Goal: Task Accomplishment & Management: Use online tool/utility

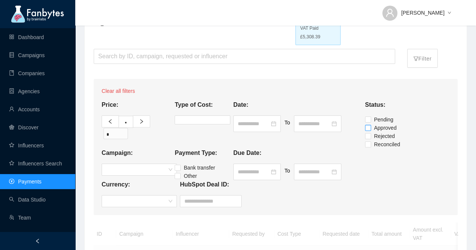
scroll to position [38, 0]
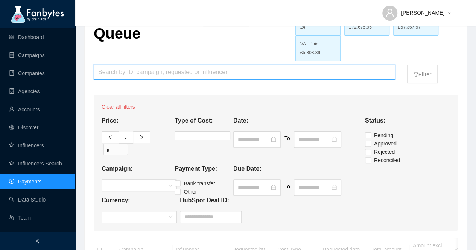
click at [211, 76] on input "search" at bounding box center [244, 72] width 292 height 14
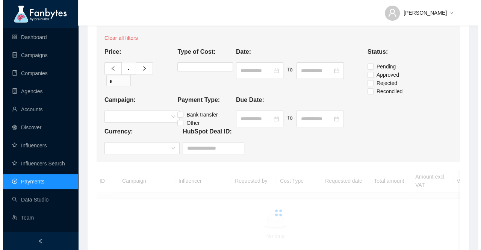
scroll to position [113, 0]
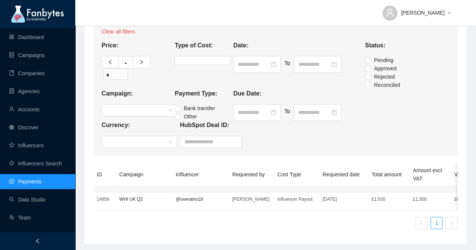
type input "*****"
click at [133, 200] on p "WHI UK Q2" at bounding box center [144, 199] width 50 height 8
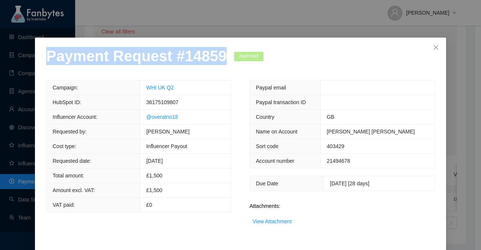
drag, startPoint x: 218, startPoint y: 63, endPoint x: 12, endPoint y: 65, distance: 205.6
click at [12, 65] on div "Payment Request # 14859 Approved Campaign: WHI UK Q2 HubSpot ID: 36175109807 In…" at bounding box center [240, 125] width 481 height 250
copy p "Payment Request # 14859"
click at [284, 221] on link "View Attachment" at bounding box center [272, 221] width 39 height 6
